Goal: Communication & Community: Answer question/provide support

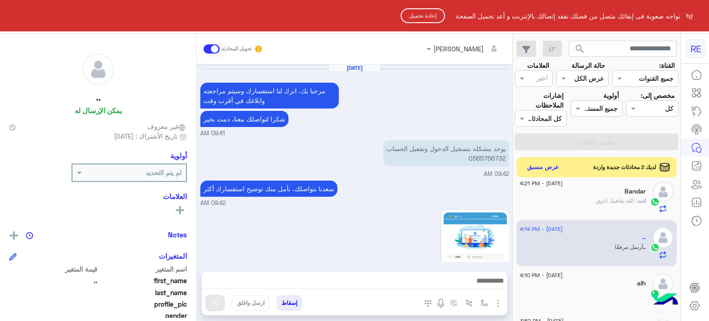
scroll to position [175, 0]
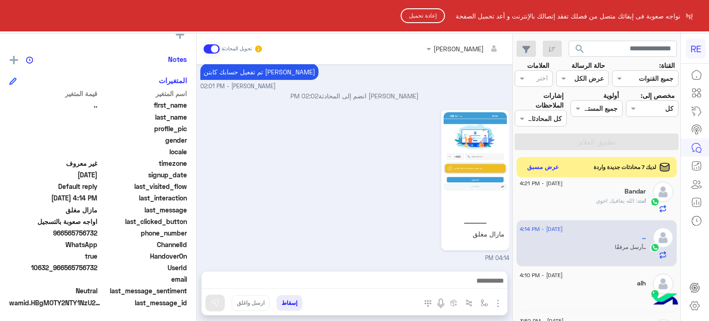
click at [406, 12] on button "إعادة تحميل" at bounding box center [422, 15] width 44 height 15
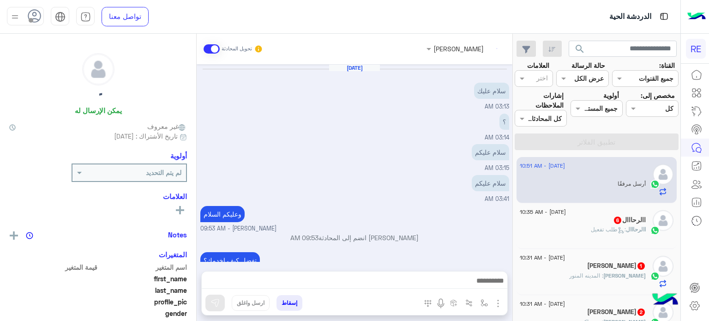
scroll to position [209, 0]
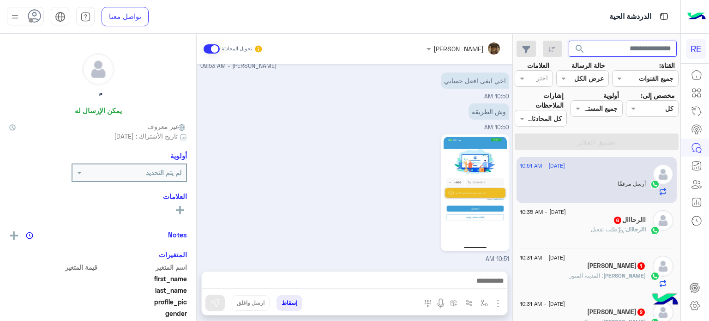
click at [616, 51] on input "text" at bounding box center [622, 49] width 108 height 17
paste input "*********"
type input "*********"
click at [568, 41] on button "search" at bounding box center [579, 51] width 23 height 20
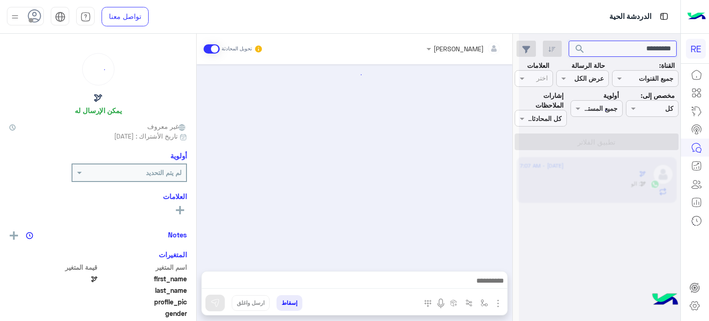
scroll to position [360, 0]
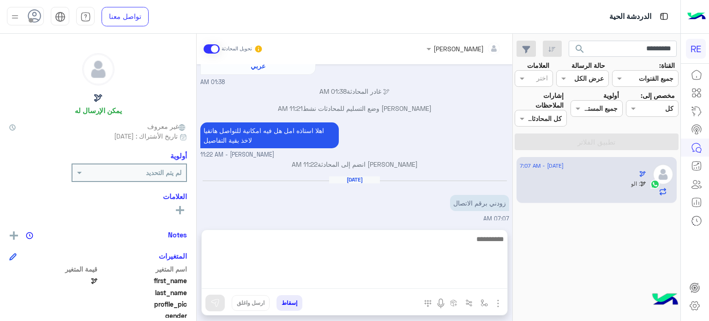
click at [388, 276] on textarea at bounding box center [354, 260] width 305 height 55
type textarea "**********"
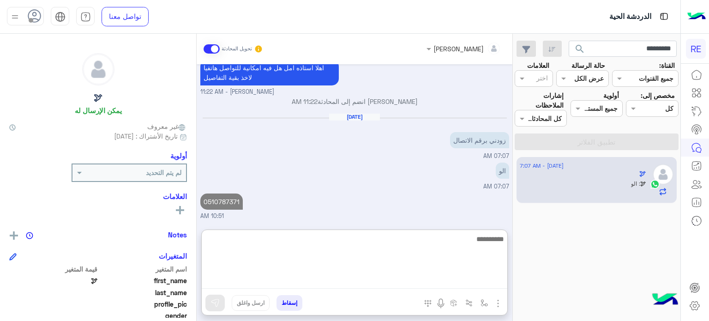
scroll to position [430, 0]
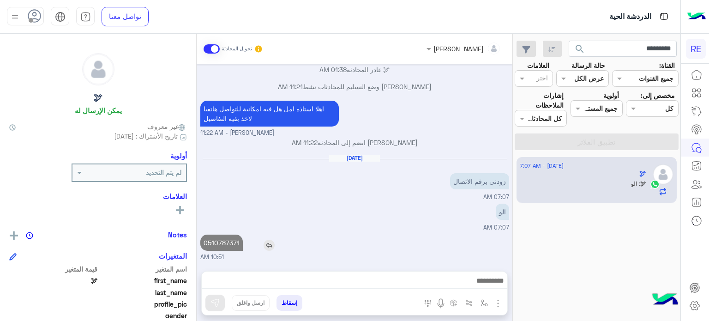
click at [236, 232] on div "0510787371" at bounding box center [247, 242] width 95 height 21
click at [236, 202] on div "الو 07:07 AM" at bounding box center [354, 216] width 309 height 31
click at [618, 49] on input "*********" at bounding box center [622, 49] width 108 height 17
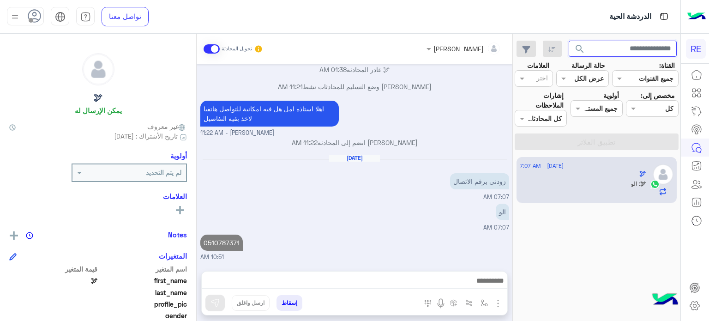
click at [568, 41] on button "search" at bounding box center [579, 51] width 23 height 20
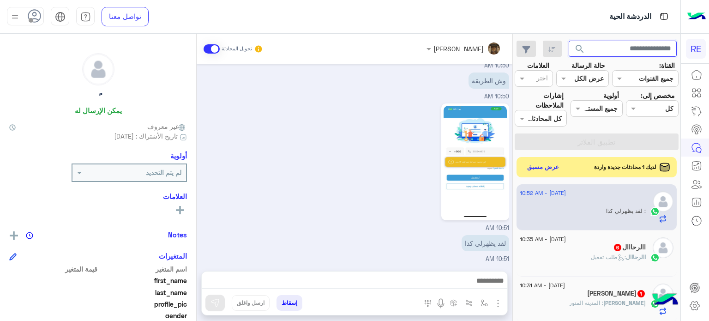
scroll to position [175, 0]
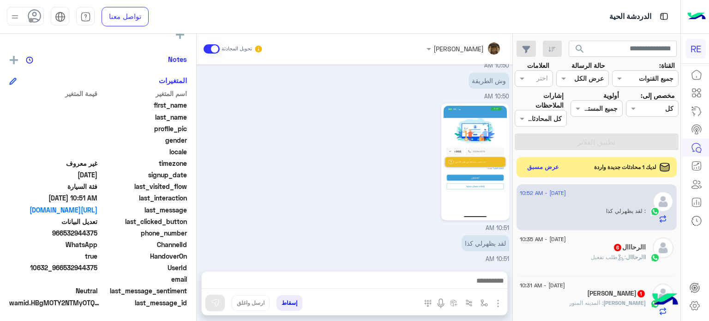
drag, startPoint x: 99, startPoint y: 233, endPoint x: 66, endPoint y: 234, distance: 32.3
click at [66, 234] on div "phone_number 966532944375" at bounding box center [98, 234] width 178 height 12
copy span "532944375"
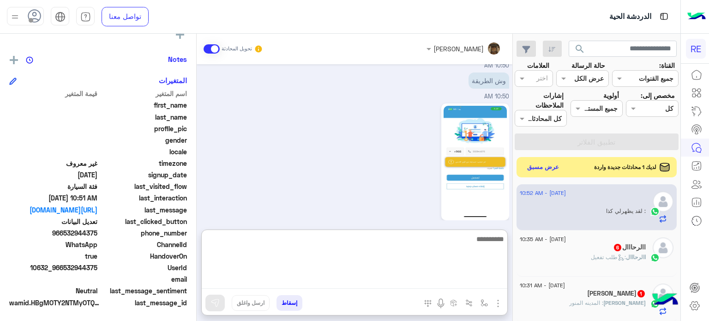
click at [408, 284] on textarea at bounding box center [354, 260] width 305 height 55
type textarea "**********"
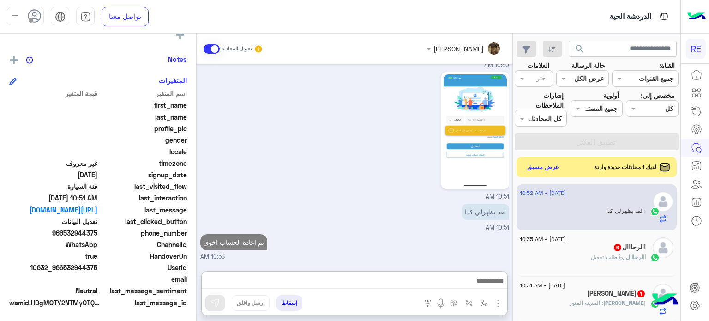
click at [596, 257] on span ": طلب تفعيل" at bounding box center [607, 256] width 35 height 7
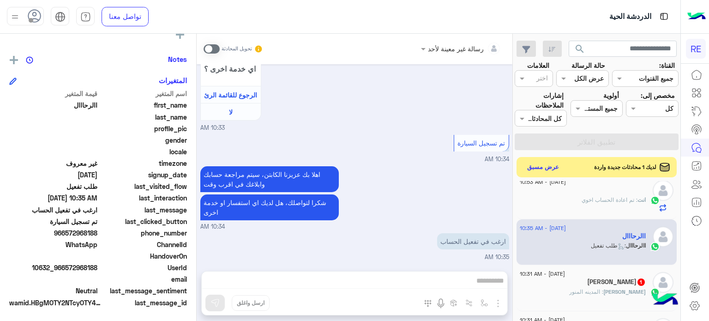
scroll to position [37, 0]
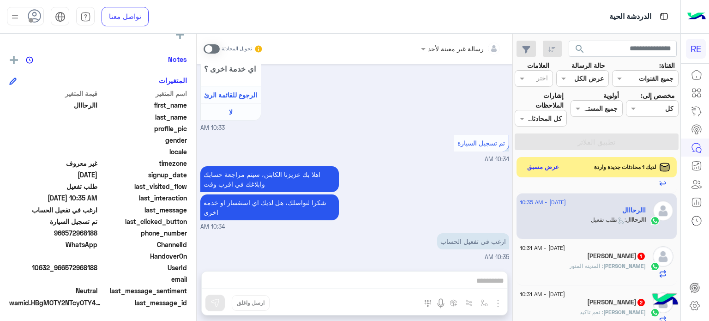
drag, startPoint x: 98, startPoint y: 265, endPoint x: 67, endPoint y: 271, distance: 31.9
click at [67, 271] on span "10632_966572968188" at bounding box center [53, 267] width 88 height 10
copy span "572968188"
click at [382, 282] on div "رسالة غير معينة لأحد تحويل المحادثة Aug 27, 2025 وعليكم السلام ،كيف اقدر اساعدك…" at bounding box center [355, 179] width 316 height 291
click at [209, 49] on span at bounding box center [211, 48] width 16 height 9
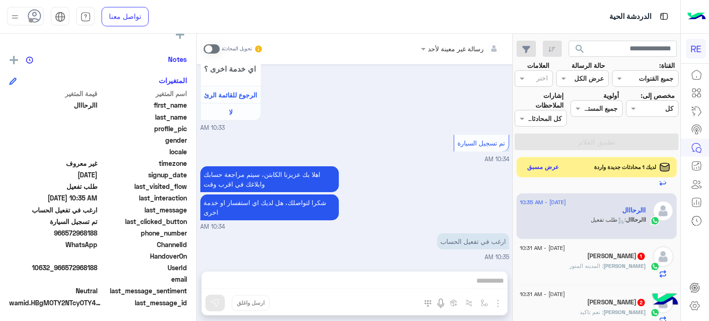
scroll to position [859, 0]
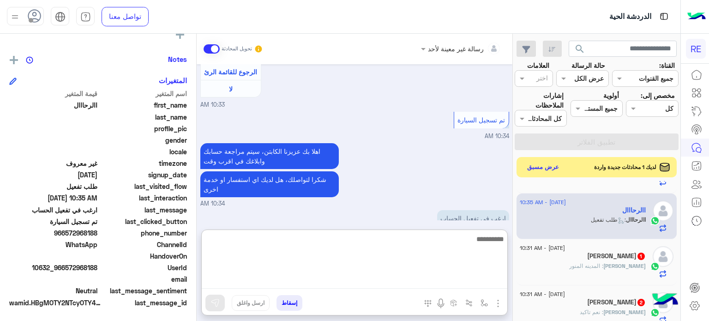
click at [374, 288] on textarea at bounding box center [354, 260] width 305 height 55
type textarea "**********"
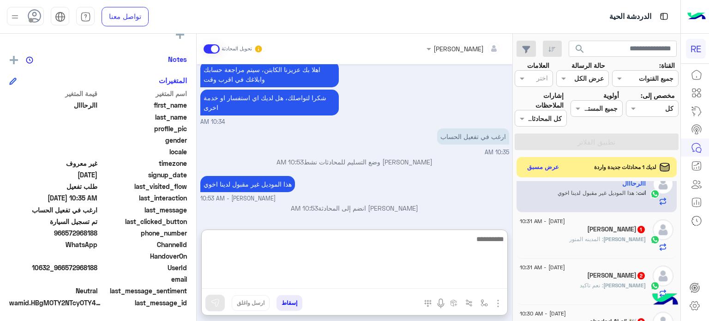
scroll to position [0, 0]
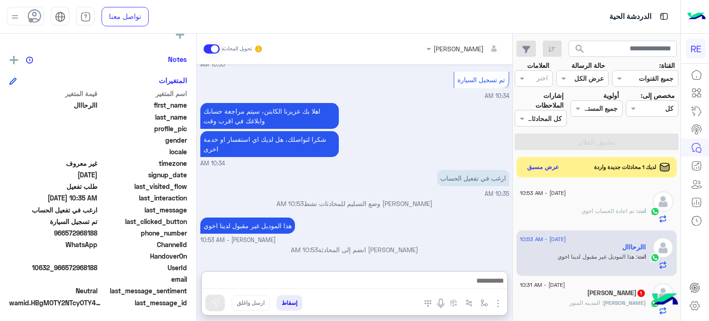
click at [565, 286] on span "[DATE] - 10:31 AM" at bounding box center [541, 284] width 45 height 8
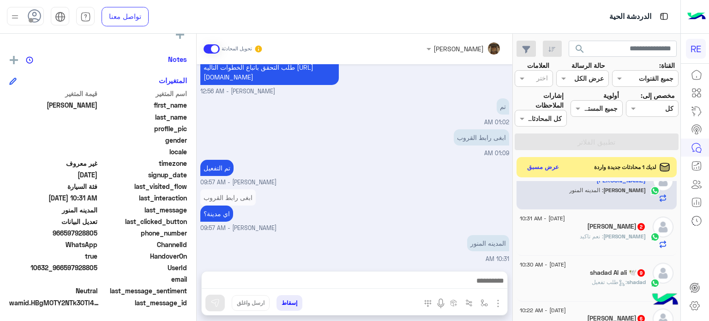
scroll to position [120, 0]
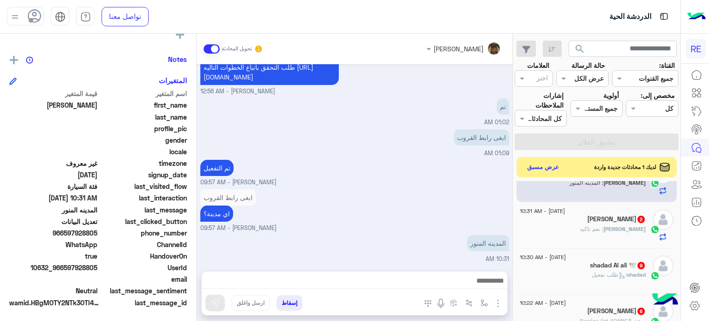
click at [594, 233] on div "Abdullah : نعم تاكيد" at bounding box center [582, 233] width 126 height 16
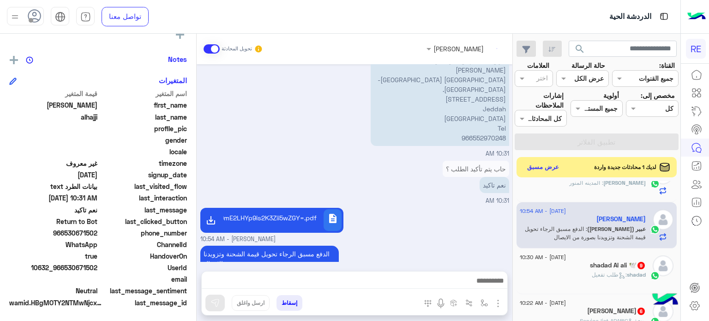
scroll to position [120, 0]
click at [288, 213] on p "YqSDYp9mK2KjYp9mGINio2YbZgyDYp9mE2LHYp9is2K3Zii5wZGY=.pdf" at bounding box center [272, 218] width 90 height 10
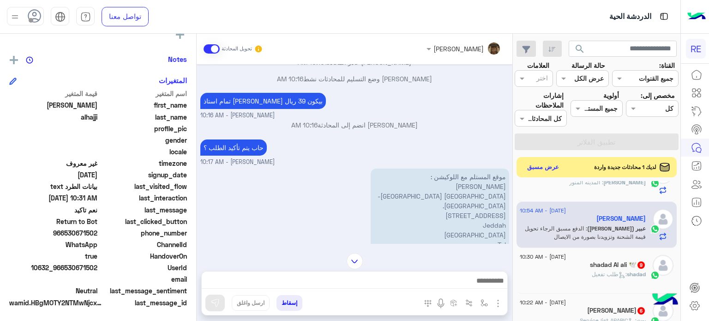
scroll to position [938, 0]
click at [467, 168] on p "موقع المستلم مع اللوكيشن : عيوش الصامطي aletqan square ruwais district-madin ال…" at bounding box center [439, 215] width 138 height 94
drag, startPoint x: 467, startPoint y: 168, endPoint x: 456, endPoint y: 232, distance: 65.0
click at [456, 232] on p "موقع المستلم مع اللوكيشن : عيوش الصامطي aletqan square ruwais district-madin ال…" at bounding box center [439, 215] width 138 height 94
click at [399, 207] on p "موقع المستلم مع اللوكيشن : عيوش الصامطي aletqan square ruwais district-madin ال…" at bounding box center [439, 215] width 138 height 94
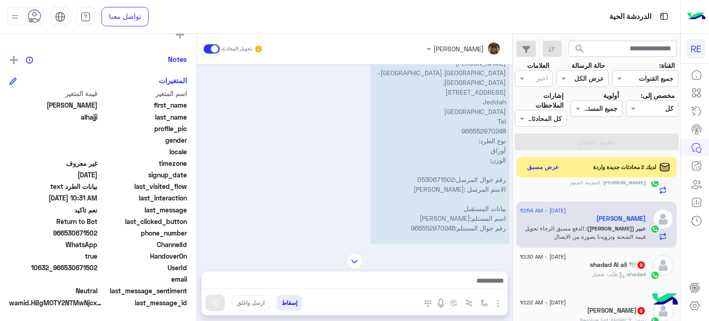
scroll to position [389, 0]
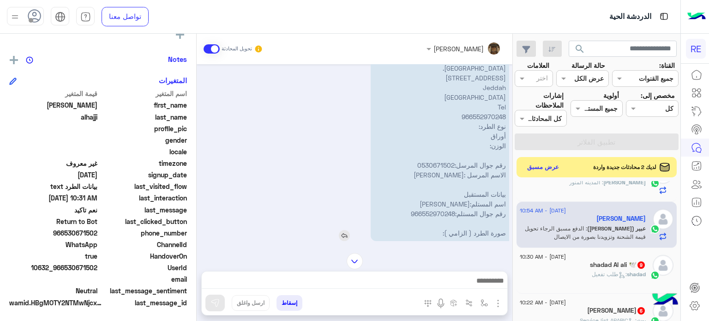
click at [443, 156] on p "نأمل تزويدنا بمعلومات الطرد المراد إرساله: موقعك الحالي مع اللوكيشن : الدمام -ح…" at bounding box center [439, 116] width 138 height 249
copy p "0530671502"
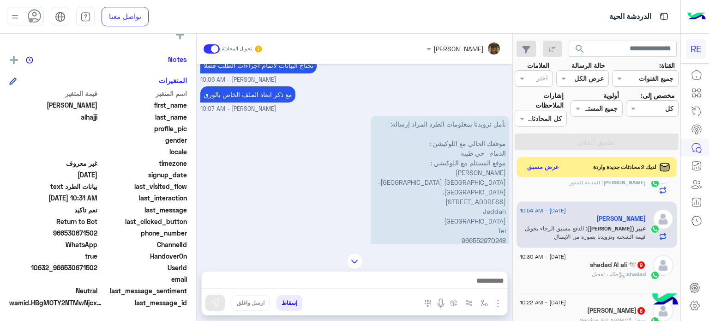
scroll to position [266, 0]
click at [482, 229] on p "نأمل تزويدنا بمعلومات الطرد المراد إرساله: موقعك الحالي مع اللوكيشن : الدمام -ح…" at bounding box center [439, 240] width 138 height 249
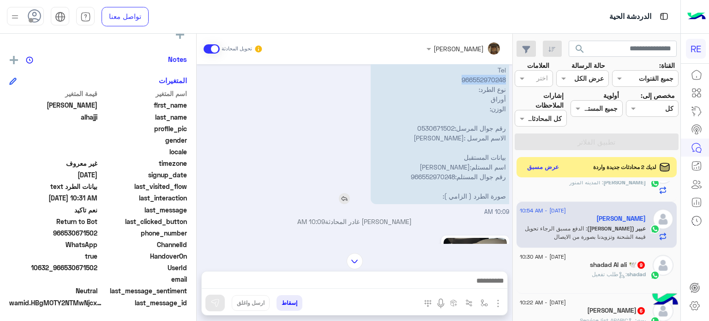
scroll to position [426, 0]
click at [437, 166] on p "نأمل تزويدنا بمعلومات الطرد المراد إرساله: موقعك الحالي مع اللوكيشن : الدمام -ح…" at bounding box center [439, 79] width 138 height 249
copy p "966552970248"
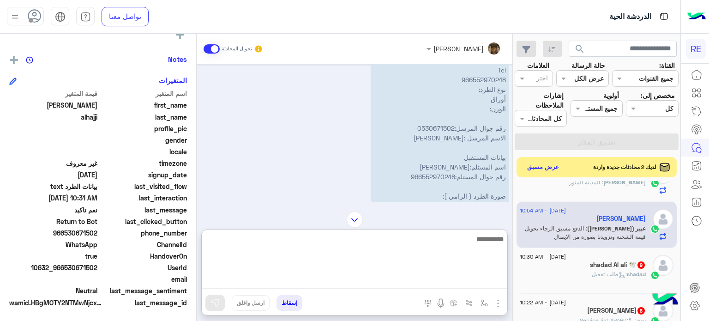
click at [483, 286] on textarea at bounding box center [354, 260] width 305 height 55
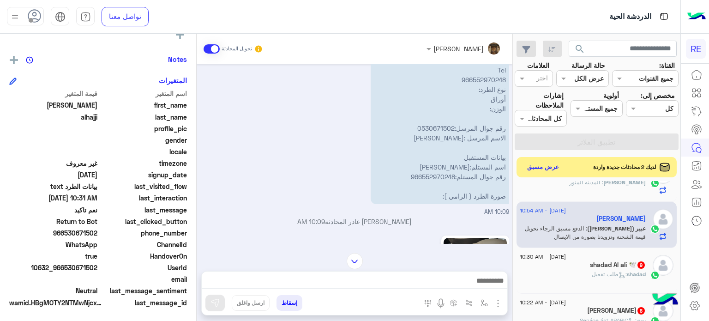
click at [496, 299] on img "button" at bounding box center [497, 303] width 11 height 11
click at [450, 262] on li "المرفقات" at bounding box center [469, 265] width 68 height 18
click at [497, 302] on img "button" at bounding box center [497, 303] width 11 height 11
click at [484, 265] on span "المرفقات" at bounding box center [475, 264] width 28 height 11
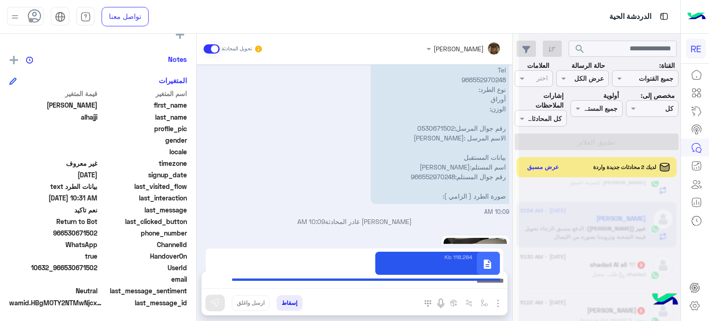
type textarea "**********"
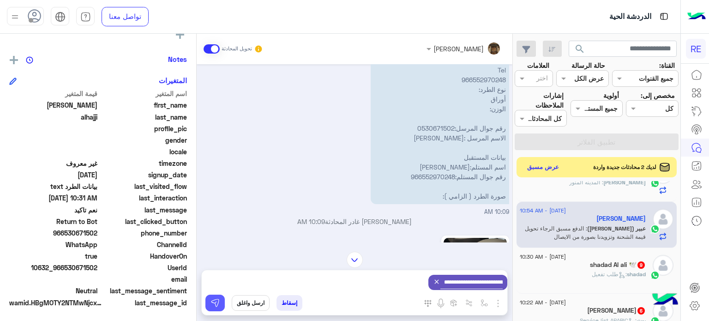
click at [212, 305] on img at bounding box center [214, 302] width 9 height 9
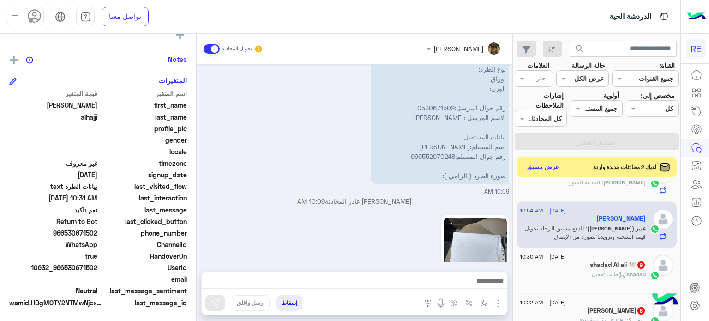
scroll to position [1131, 0]
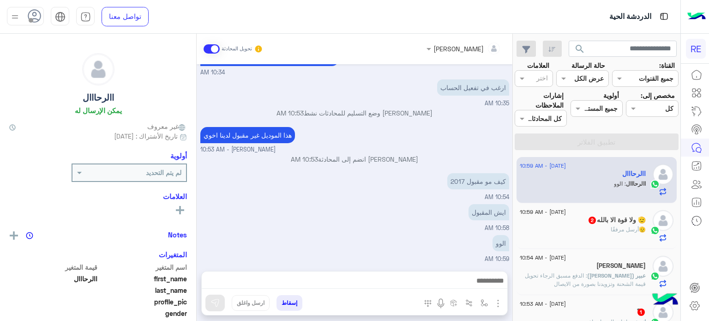
scroll to position [24, 0]
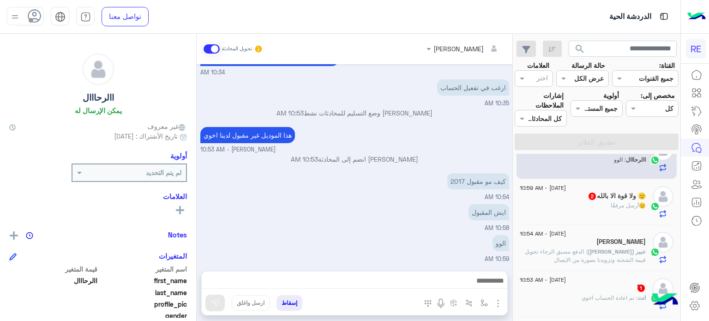
click at [607, 243] on h5 "[PERSON_NAME]" at bounding box center [620, 242] width 49 height 8
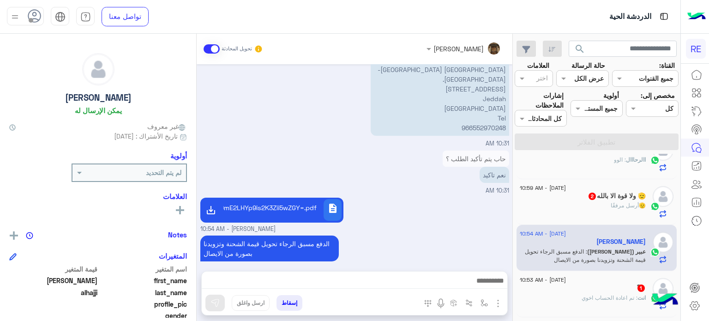
scroll to position [288, 0]
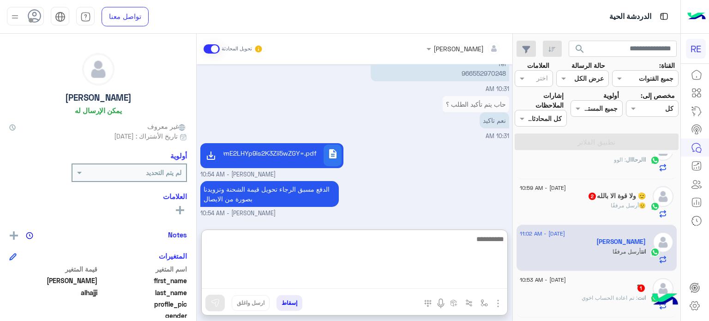
click at [346, 276] on textarea at bounding box center [354, 260] width 305 height 55
type textarea "*"
type textarea "**********"
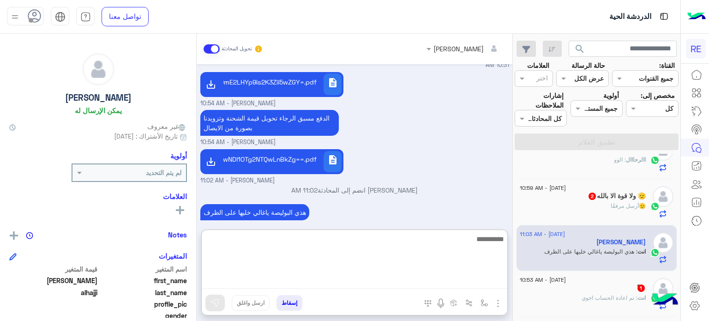
scroll to position [359, 0]
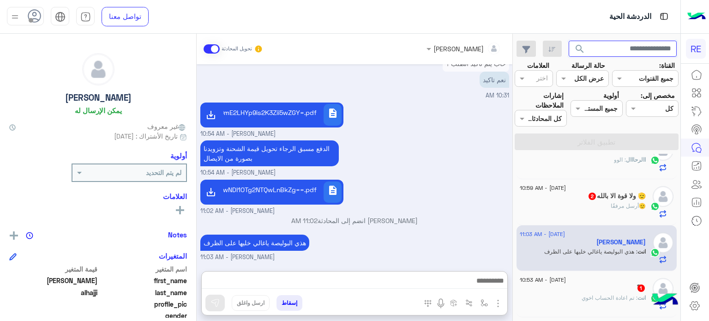
click at [633, 46] on input "text" at bounding box center [622, 49] width 108 height 17
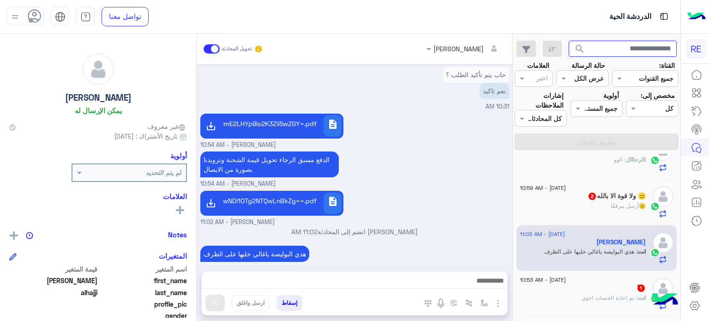
paste input "*********"
click at [568, 41] on button "search" at bounding box center [579, 51] width 23 height 20
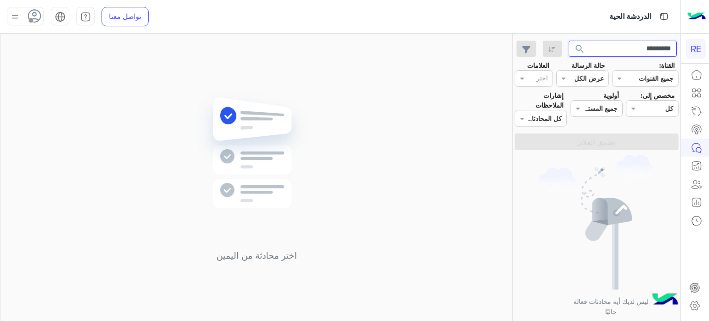
click at [612, 47] on input "*********" at bounding box center [622, 49] width 108 height 17
paste input "text"
type input "*********"
click at [568, 41] on button "search" at bounding box center [579, 51] width 23 height 20
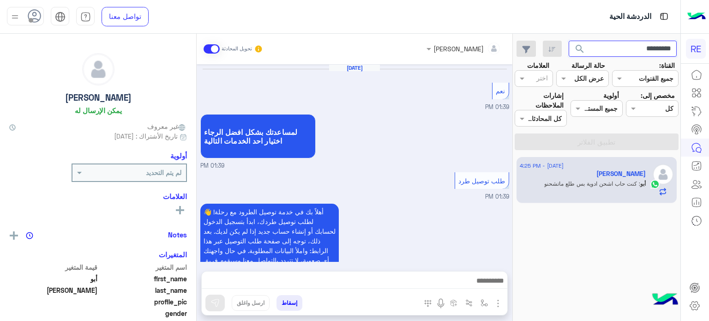
scroll to position [589, 0]
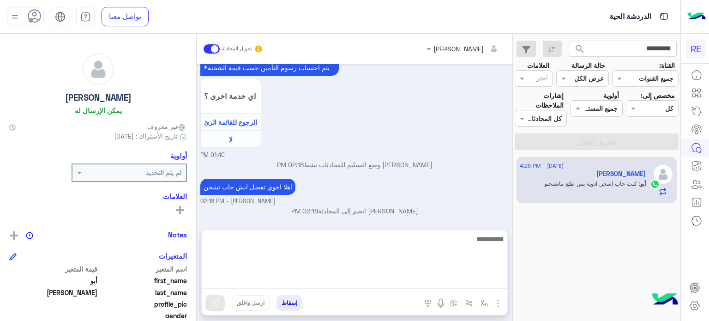
click at [434, 280] on textarea at bounding box center [354, 260] width 305 height 55
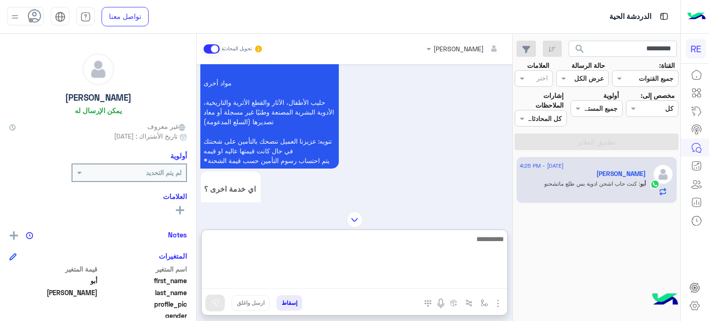
scroll to position [631, 0]
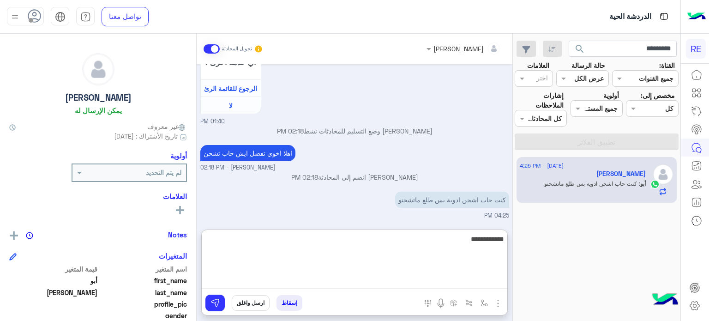
type textarea "**********"
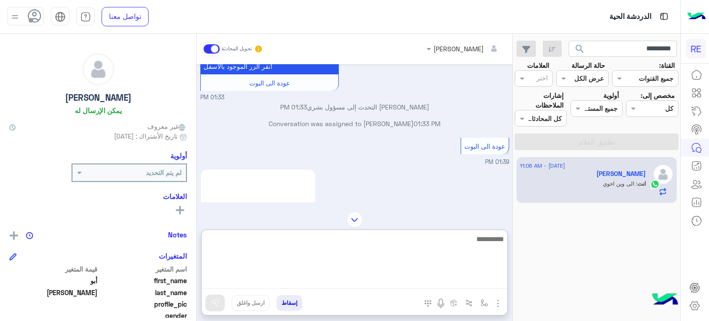
scroll to position [0, 0]
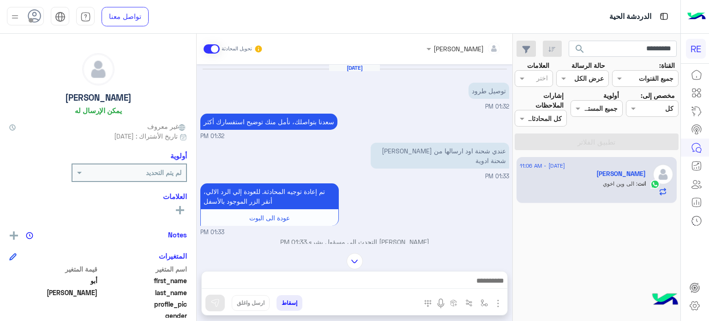
click at [353, 224] on div "[PERSON_NAME] تحويل المحادثة [DATE] توصيل طرود 01:32 PM [PERSON_NAME] بتواصلك، …" at bounding box center [355, 179] width 316 height 291
click at [354, 257] on img at bounding box center [354, 261] width 16 height 16
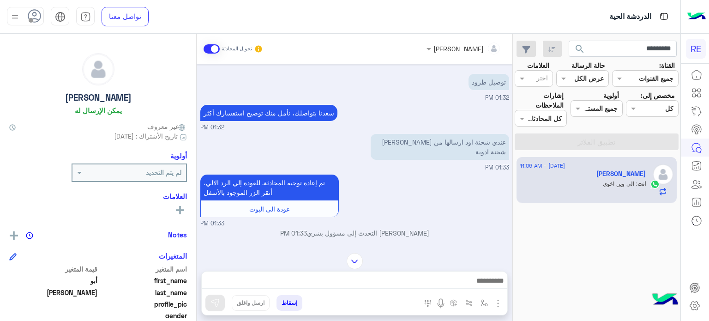
scroll to position [1383, 0]
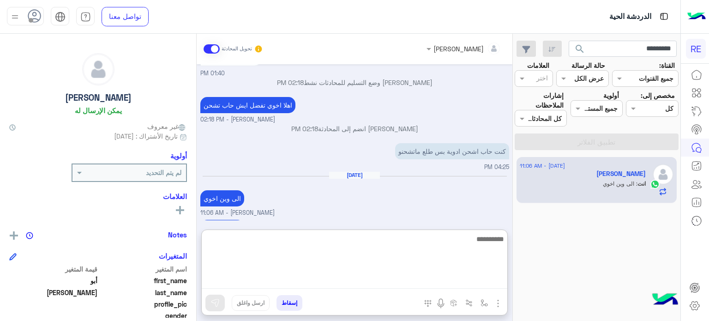
click at [305, 278] on textarea at bounding box center [354, 260] width 305 height 55
type textarea "**********"
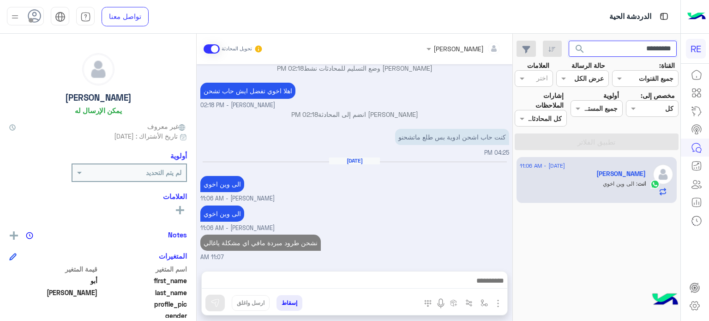
click at [607, 50] on input "*********" at bounding box center [622, 49] width 108 height 17
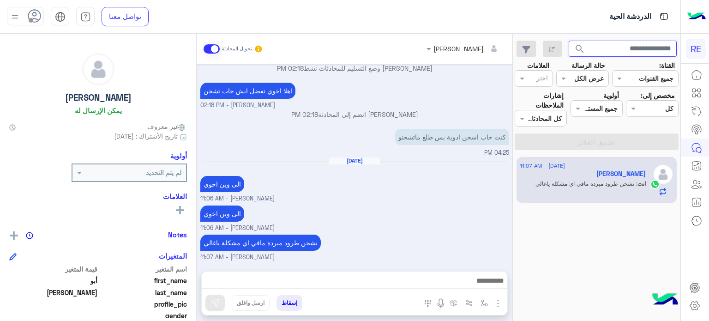
click at [568, 41] on button "search" at bounding box center [579, 51] width 23 height 20
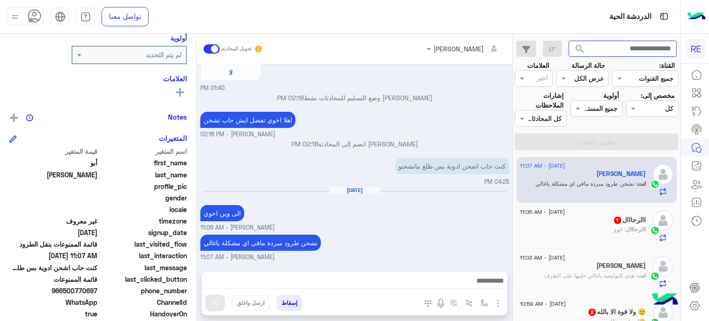
scroll to position [118, 0]
click at [616, 48] on input "text" at bounding box center [622, 49] width 108 height 17
click at [568, 41] on button "search" at bounding box center [579, 51] width 23 height 20
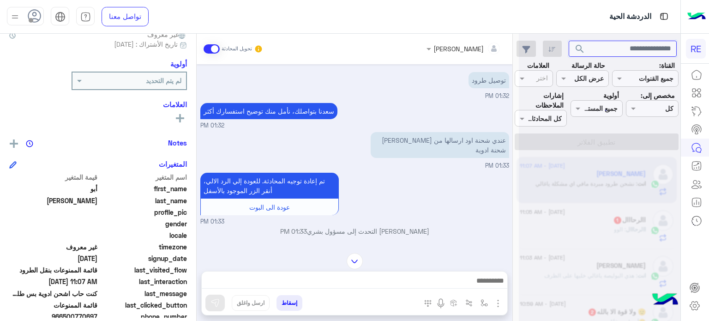
scroll to position [0, 0]
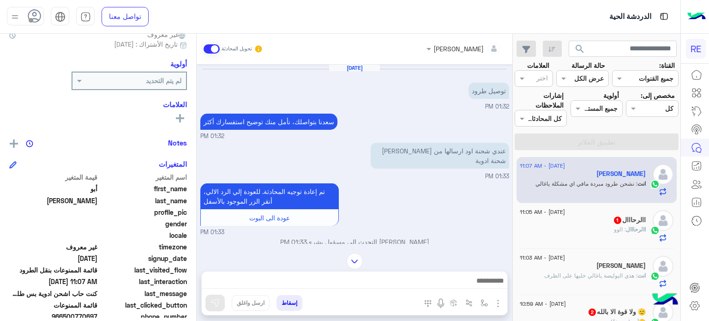
click at [590, 269] on div "[PERSON_NAME]" at bounding box center [582, 267] width 126 height 10
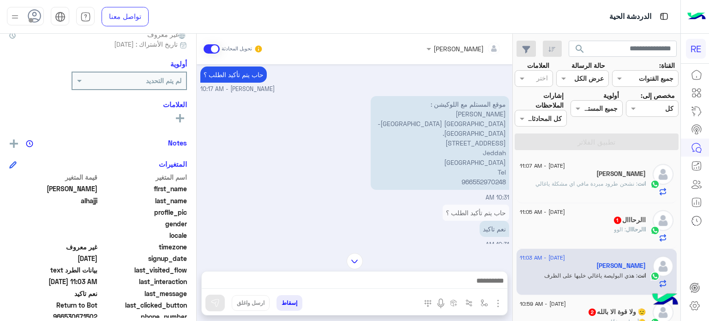
scroll to position [728, 0]
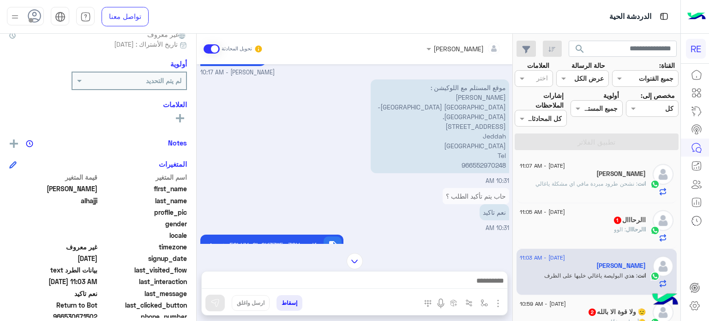
click at [291, 240] on p "YqSDYp9mK2KjYp9mGINio2YbZgyDYp9mE2LHYp9is2K3Zii5wZGY=.pdf" at bounding box center [272, 245] width 90 height 10
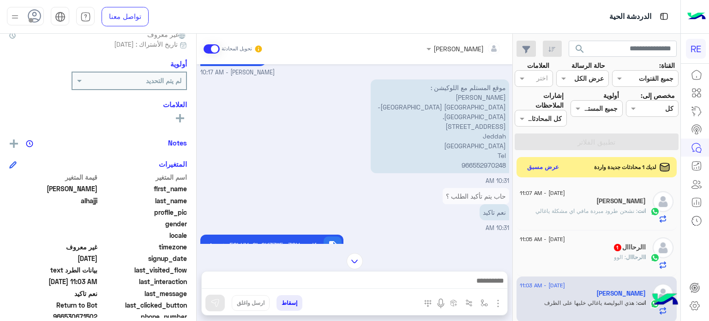
scroll to position [840, 0]
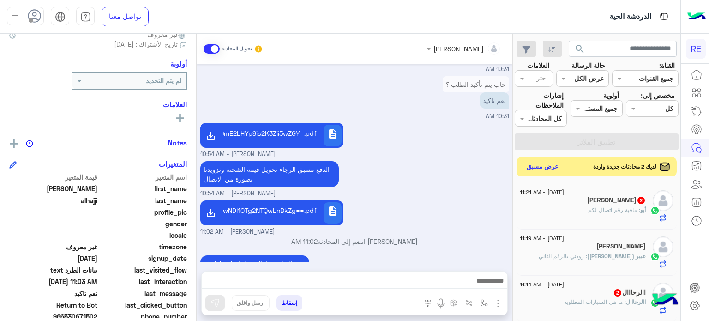
click at [543, 162] on button "عرض مسبق" at bounding box center [542, 167] width 39 height 12
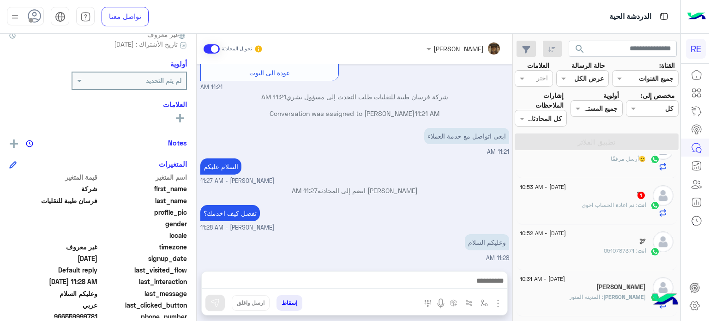
scroll to position [300, 0]
click at [612, 247] on div "🕊" at bounding box center [582, 243] width 126 height 10
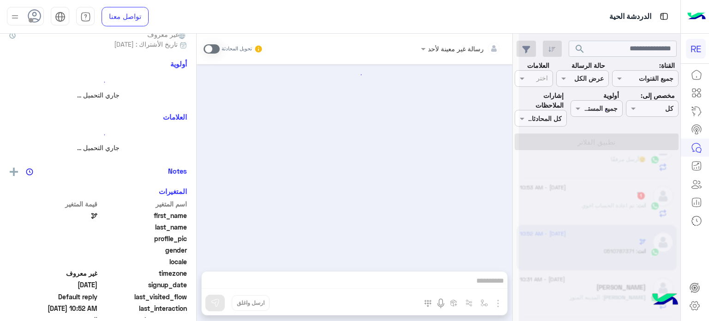
click at [612, 247] on div at bounding box center [599, 164] width 161 height 321
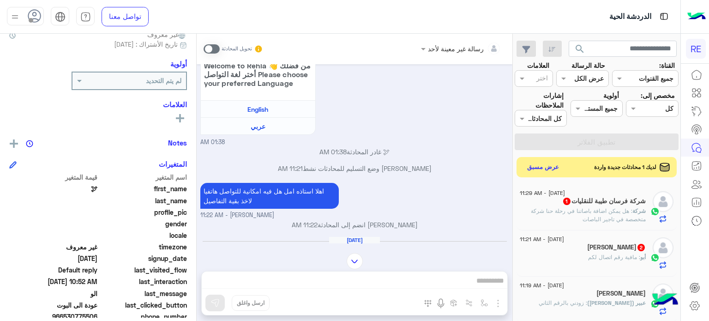
scroll to position [796, 0]
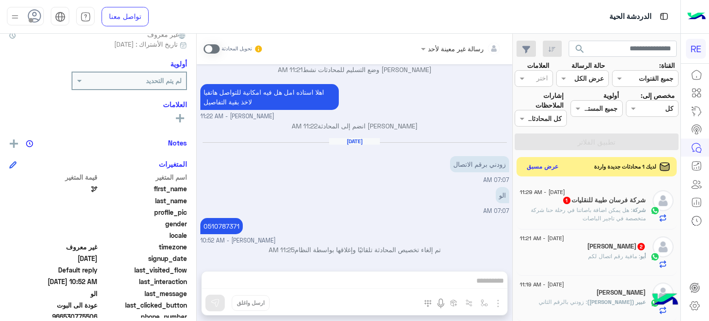
click at [543, 169] on button "عرض مسبق" at bounding box center [542, 167] width 39 height 12
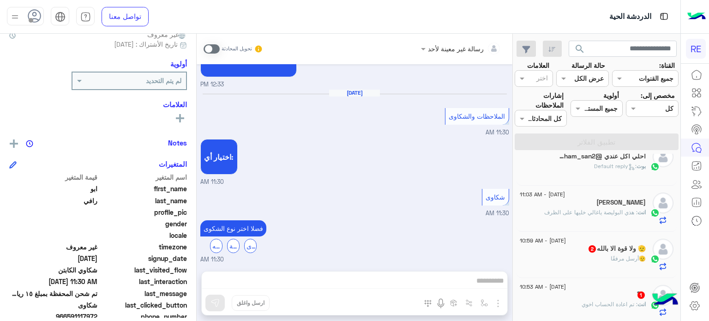
scroll to position [247, 0]
